Goal: Task Accomplishment & Management: Use online tool/utility

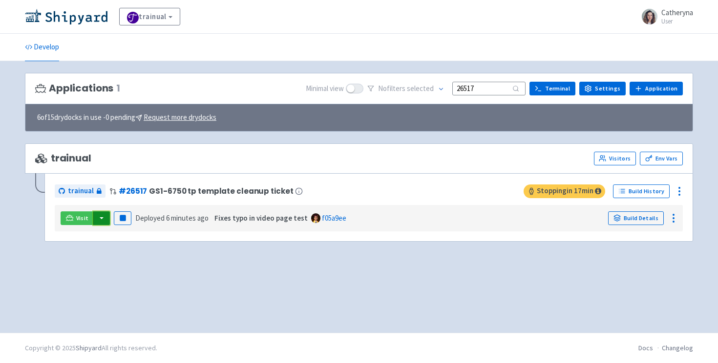
click at [105, 219] on button "button" at bounding box center [101, 218] width 17 height 14
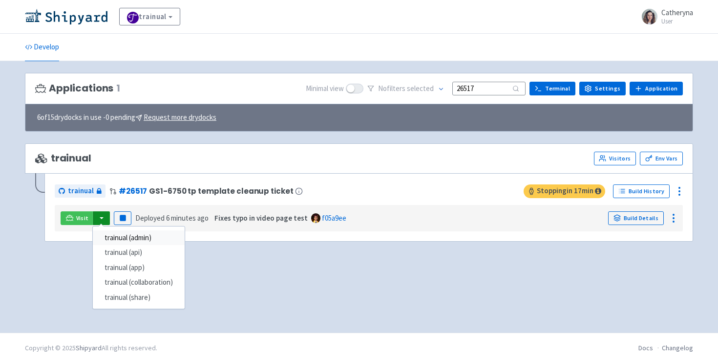
click at [140, 237] on link "trainual (admin)" at bounding box center [139, 237] width 92 height 15
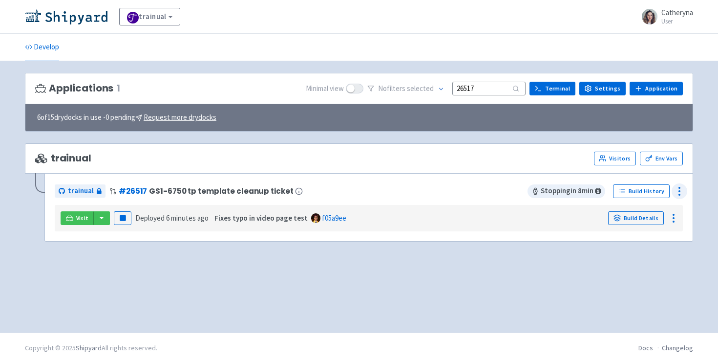
click at [683, 191] on icon at bounding box center [680, 191] width 12 height 12
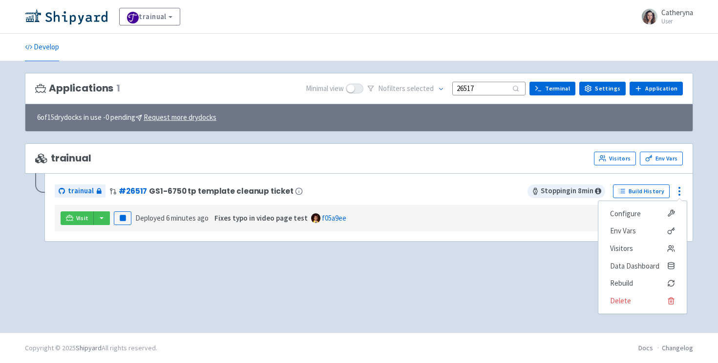
click at [219, 266] on div "Applications 1 Minimal view No filter s selected 26517 Terminal Settings Applic…" at bounding box center [359, 197] width 668 height 248
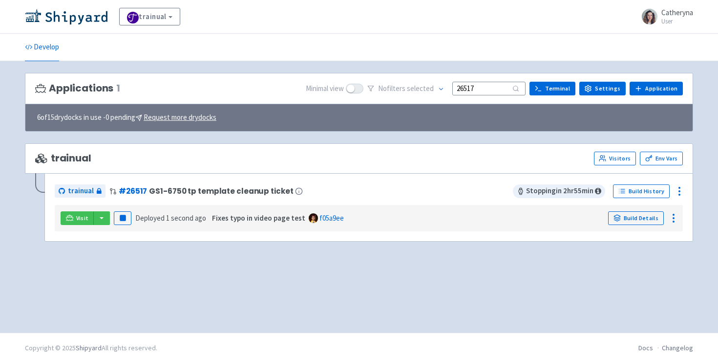
click at [81, 264] on div "Applications 1 Minimal view No filter s selected 26517 Terminal Settings Applic…" at bounding box center [359, 197] width 668 height 248
click at [102, 217] on button "button" at bounding box center [101, 218] width 17 height 14
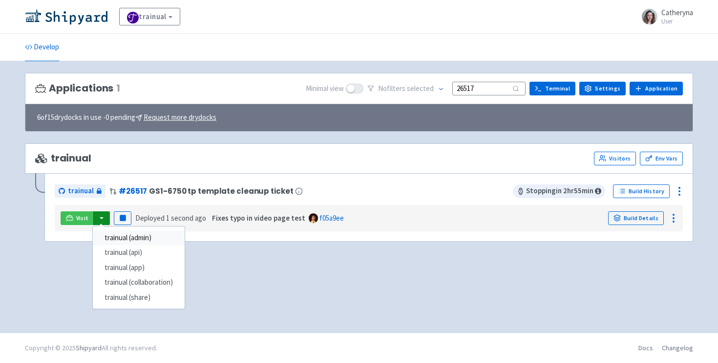
click at [121, 238] on link "trainual (admin)" at bounding box center [139, 237] width 92 height 15
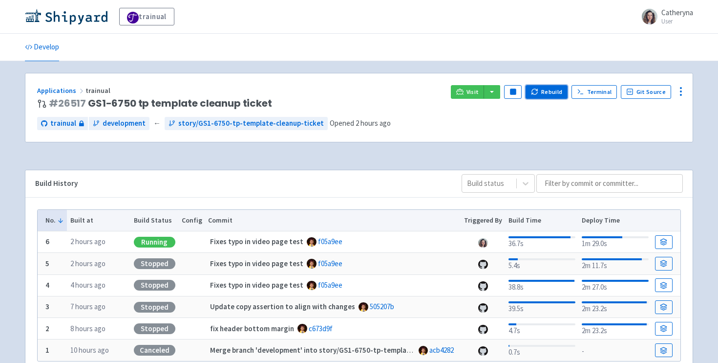
click at [554, 92] on button "Rebuild" at bounding box center [547, 92] width 42 height 14
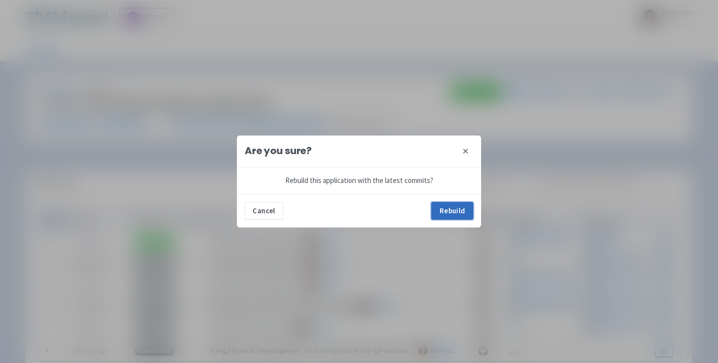
click at [453, 215] on button "Rebuild" at bounding box center [452, 211] width 42 height 18
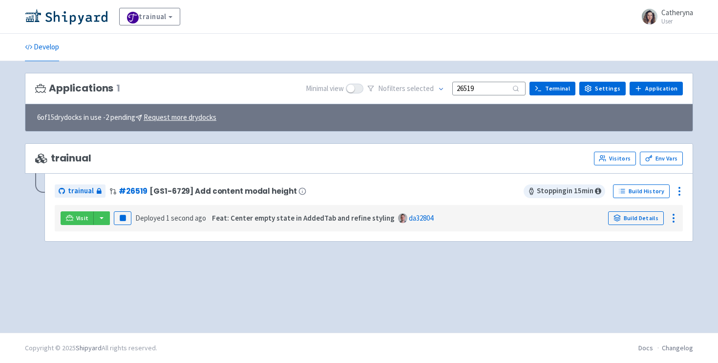
click at [492, 90] on input "26519" at bounding box center [489, 88] width 73 height 13
click at [128, 216] on button "Pause" at bounding box center [123, 218] width 18 height 14
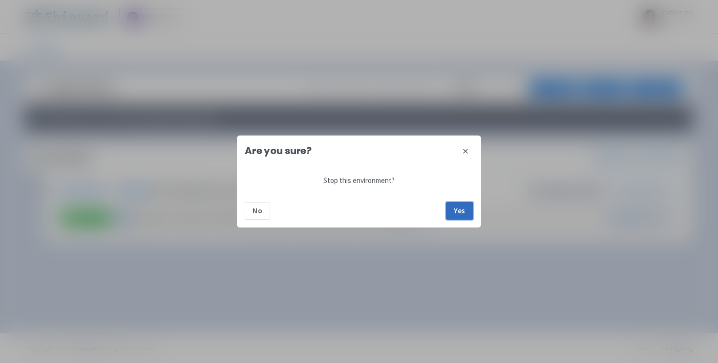
click at [464, 212] on button "Yes" at bounding box center [459, 211] width 27 height 18
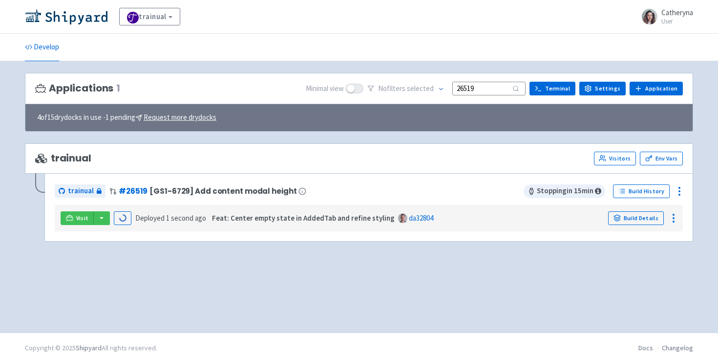
click at [494, 87] on input "26519" at bounding box center [489, 88] width 73 height 13
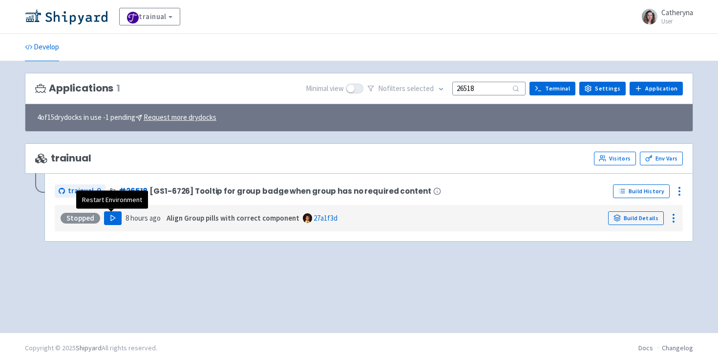
type input "26518"
click at [104, 221] on button "Play" at bounding box center [113, 218] width 18 height 14
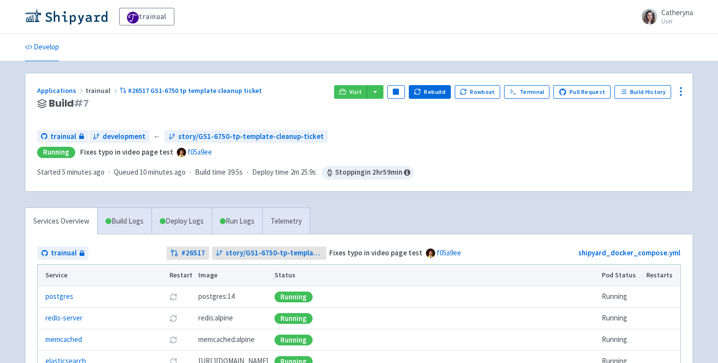
click at [120, 61] on div "Develop" at bounding box center [359, 47] width 718 height 27
click at [563, 131] on div "trainual development ← story/GS1-6750-tp-template-cleanup-ticket" at bounding box center [359, 136] width 644 height 13
click at [312, 108] on h3 "Build # 7" at bounding box center [181, 103] width 289 height 11
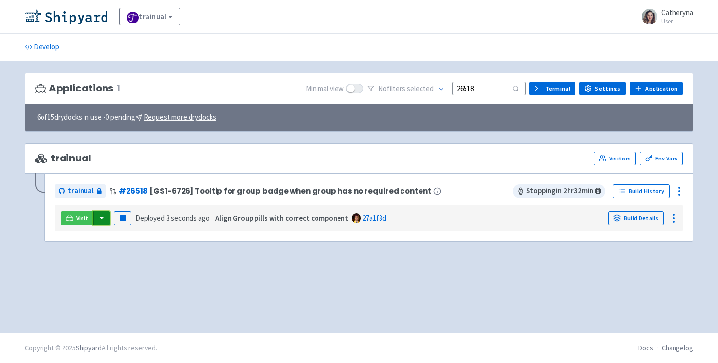
click at [99, 220] on button "button" at bounding box center [101, 218] width 17 height 14
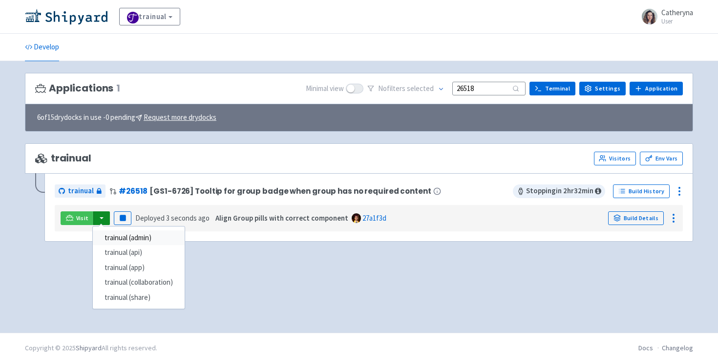
click at [132, 236] on link "trainual (admin)" at bounding box center [139, 237] width 92 height 15
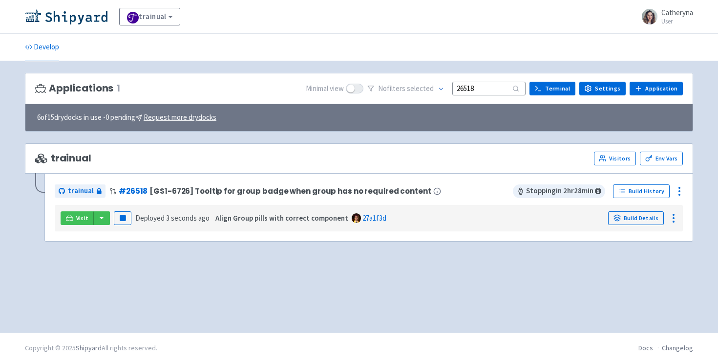
click at [483, 87] on input "26518" at bounding box center [489, 88] width 73 height 13
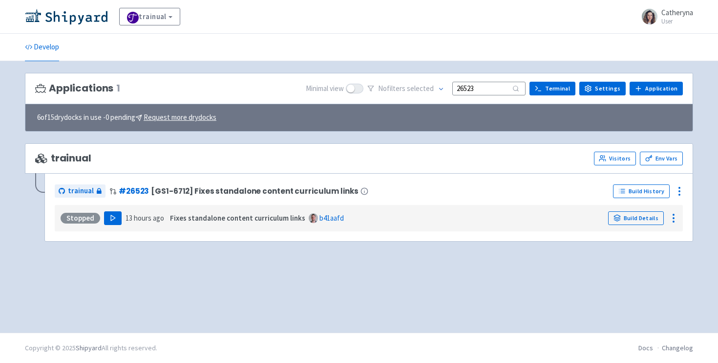
type input "26523"
click at [114, 218] on icon "button" at bounding box center [112, 217] width 7 height 7
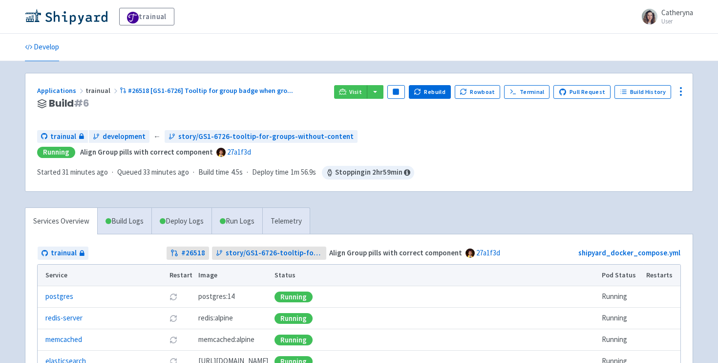
click at [298, 55] on ul "Develop" at bounding box center [359, 47] width 680 height 27
